Goal: Find specific page/section: Find specific page/section

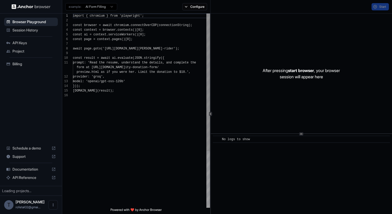
scroll to position [47, 0]
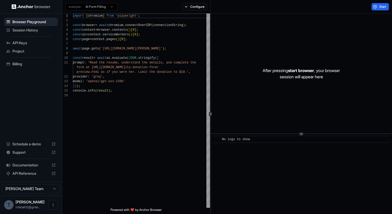
click at [15, 33] on div "Session History" at bounding box center [31, 30] width 54 height 8
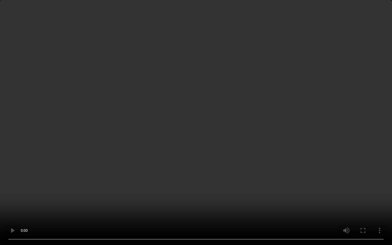
click at [230, 180] on video at bounding box center [196, 122] width 392 height 245
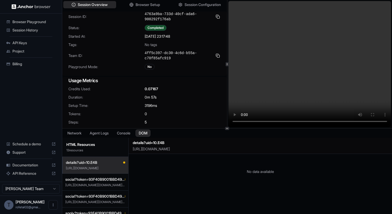
click at [141, 135] on button "DOM" at bounding box center [142, 133] width 15 height 8
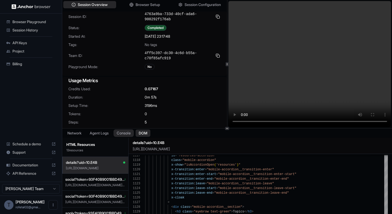
click at [122, 136] on button "Console" at bounding box center [124, 133] width 20 height 8
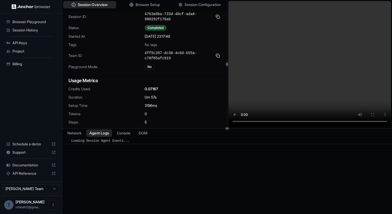
click at [106, 134] on button "Agent Logs" at bounding box center [99, 133] width 26 height 8
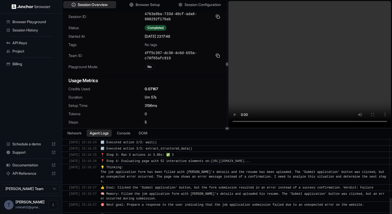
scroll to position [245, 0]
